Goal: Find contact information: Find contact information

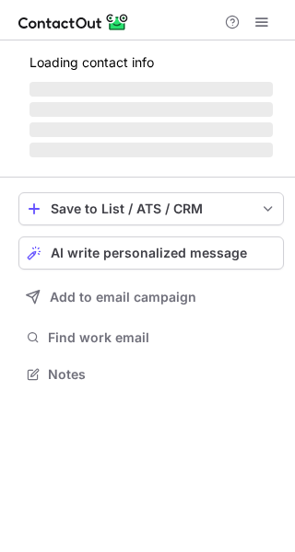
scroll to position [373, 295]
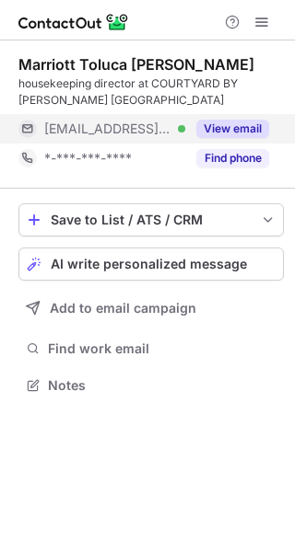
click at [249, 123] on button "View email" at bounding box center [232, 129] width 73 height 18
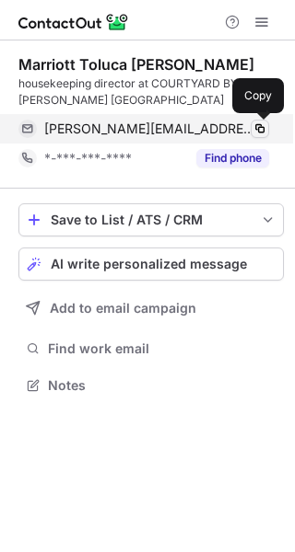
click at [262, 123] on span at bounding box center [259, 128] width 15 height 15
